Goal: Task Accomplishment & Management: Manage account settings

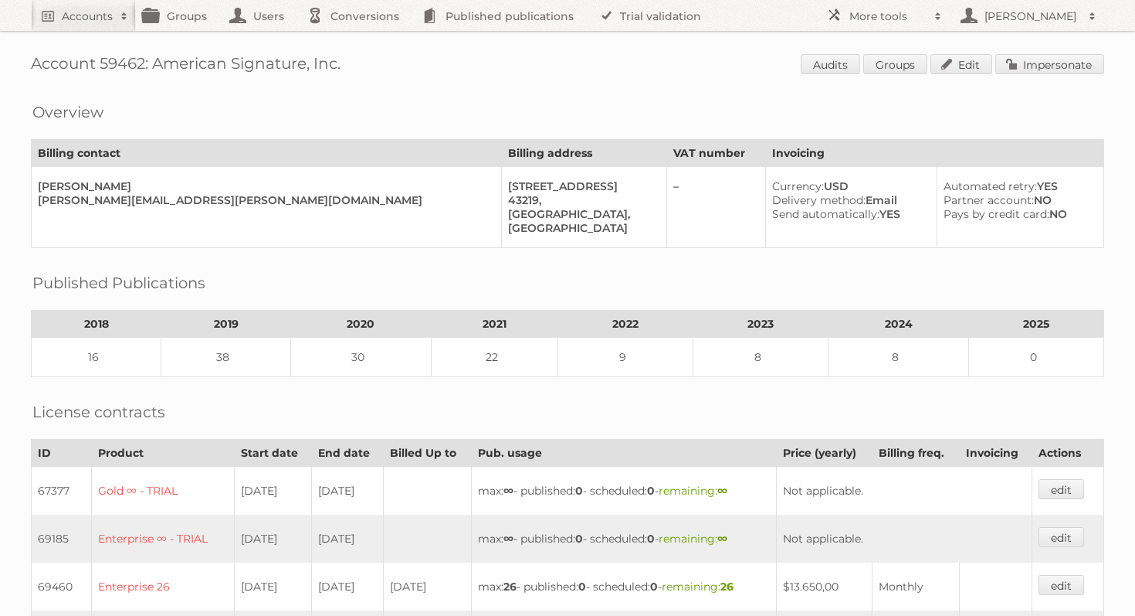
scroll to position [521, 0]
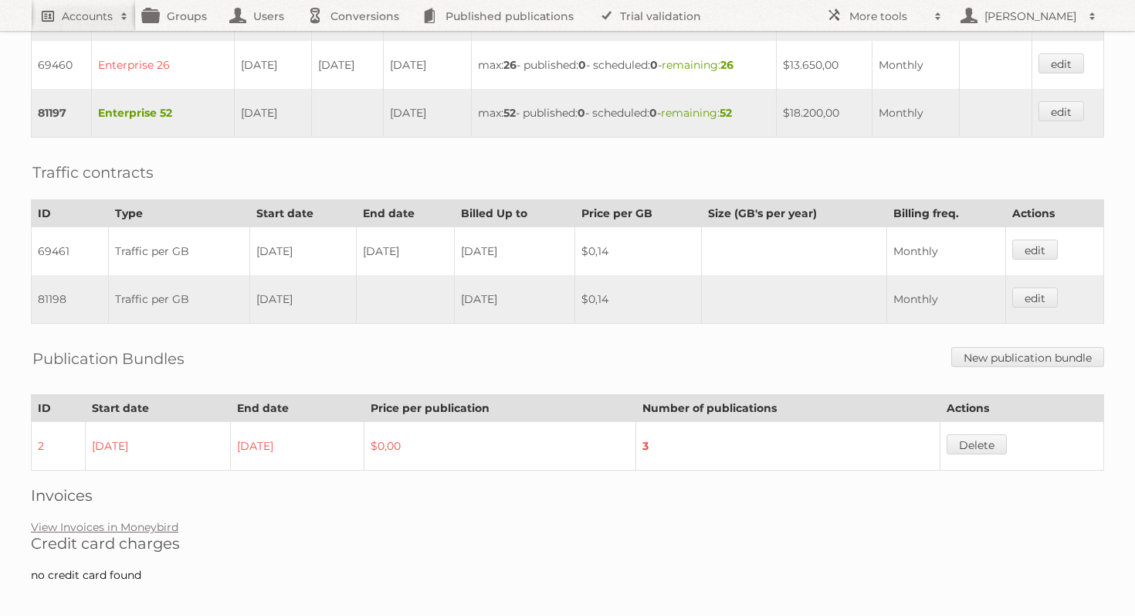
click at [113, 12] on span at bounding box center [124, 15] width 23 height 15
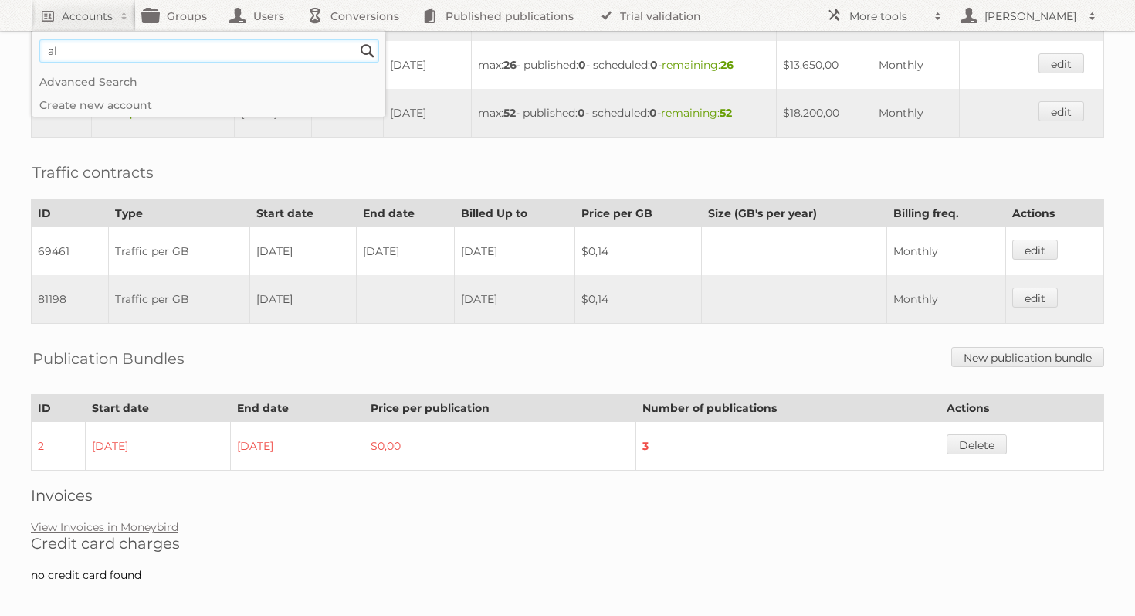
type input"] "alcampo"
click at [356, 39] on input "Search" at bounding box center [367, 50] width 23 height 23
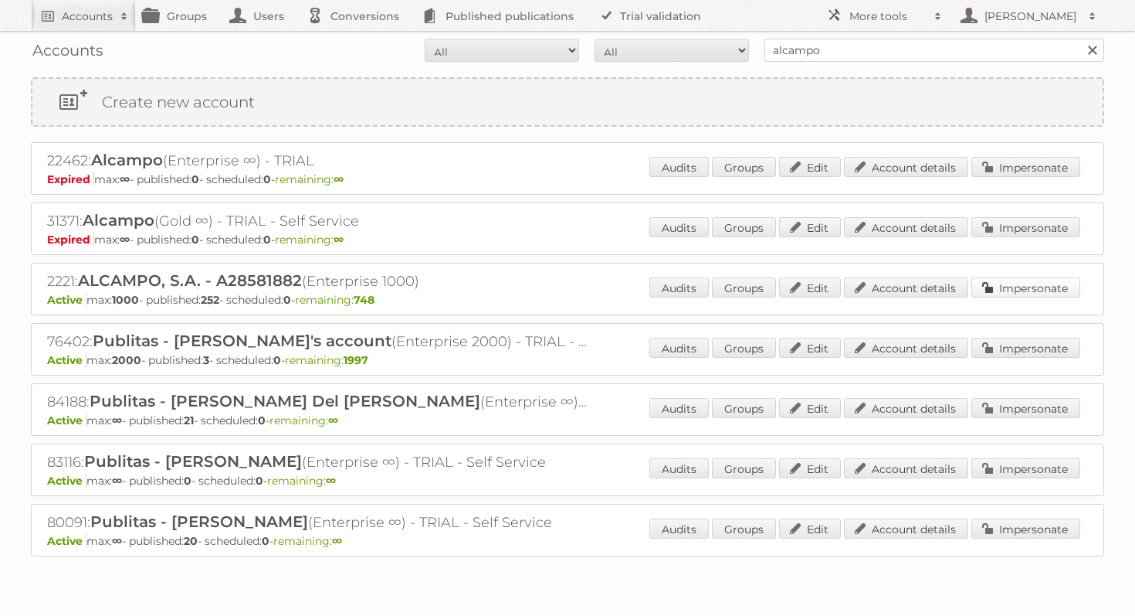
click at [1015, 277] on link "Impersonate" at bounding box center [1026, 287] width 109 height 20
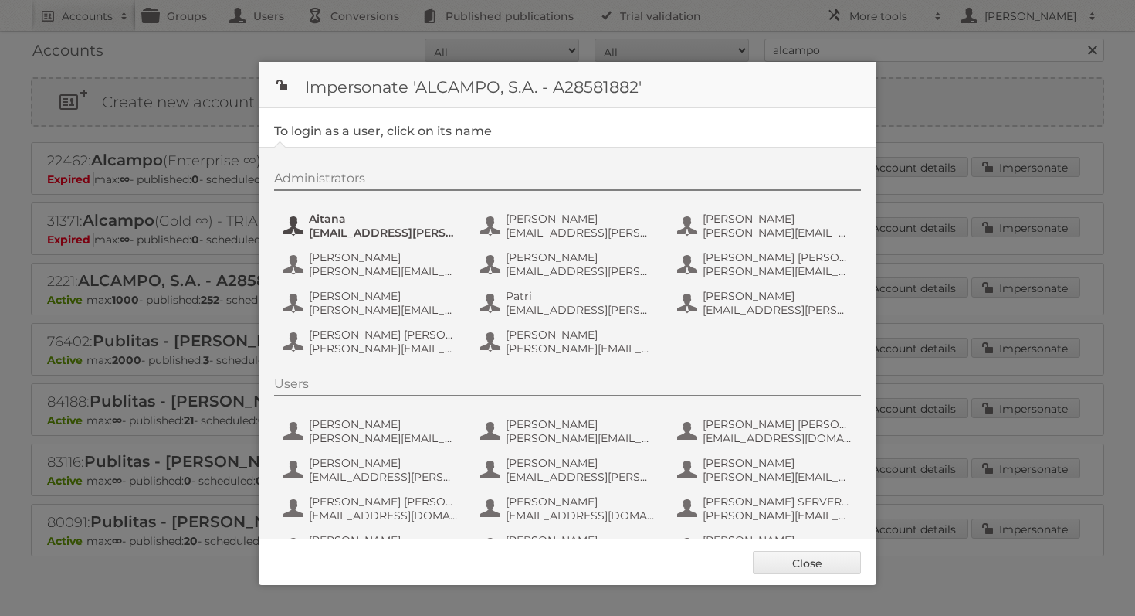
click at [399, 236] on span "[EMAIL_ADDRESS][PERSON_NAME][DOMAIN_NAME]" at bounding box center [384, 233] width 150 height 14
